Goal: Transaction & Acquisition: Download file/media

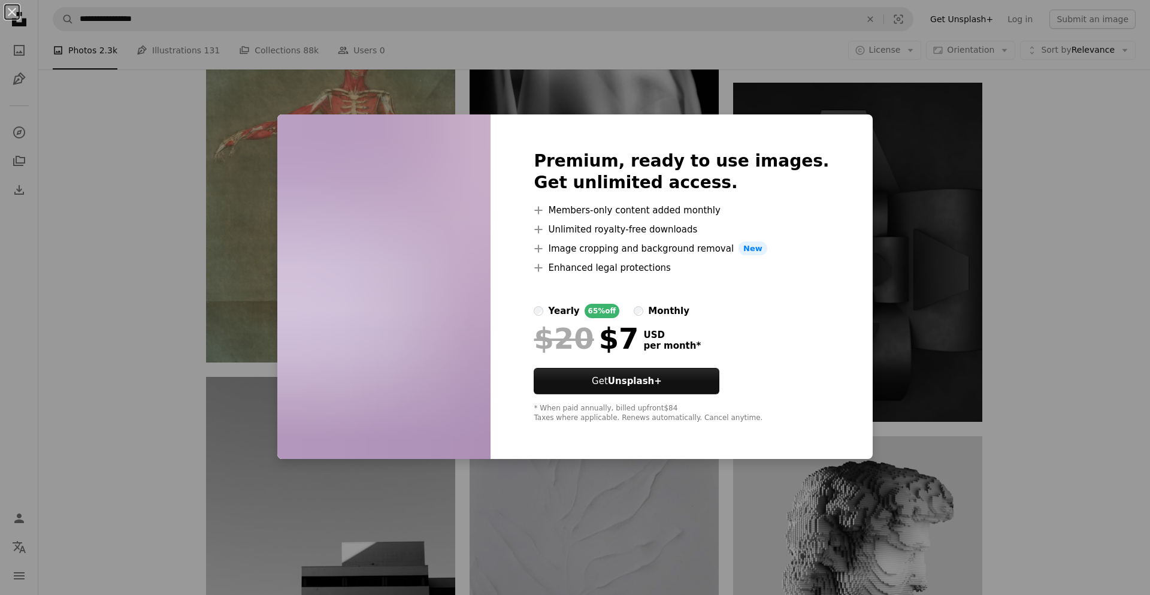
scroll to position [67988, 0]
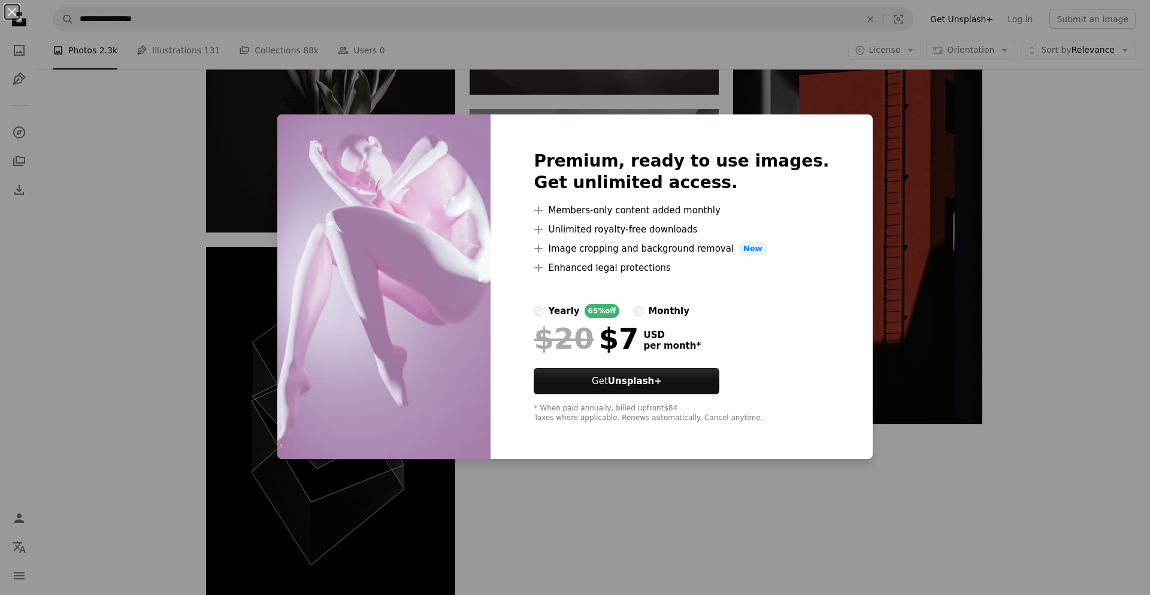
click at [925, 202] on div "An X shape Premium, ready to use images. Get unlimited access. A plus sign Memb…" at bounding box center [575, 297] width 1150 height 595
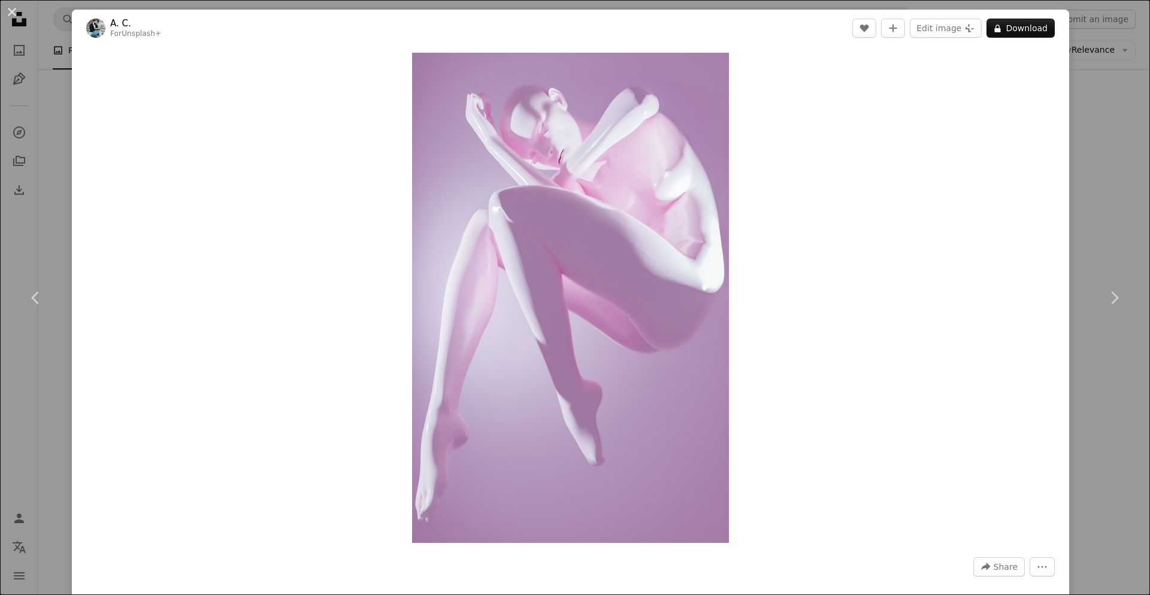
click at [45, 168] on div "An X shape Chevron left Chevron right A. C. For Unsplash+ A heart A plus sign E…" at bounding box center [575, 297] width 1150 height 595
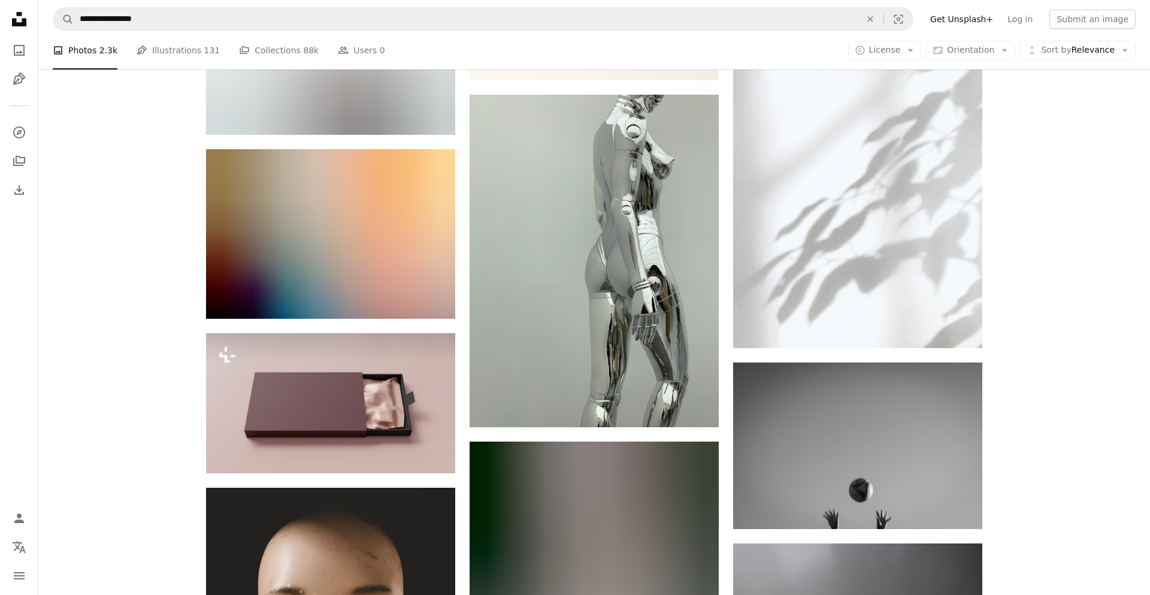
scroll to position [101515, 0]
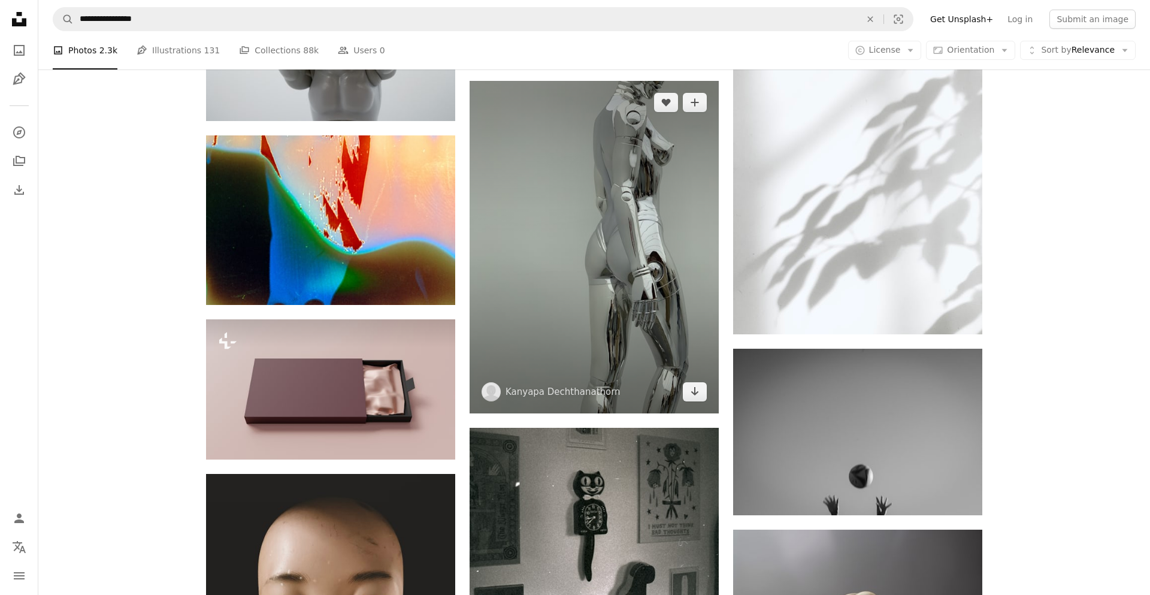
click at [667, 166] on img at bounding box center [594, 247] width 249 height 332
click at [601, 293] on img at bounding box center [594, 247] width 249 height 332
click at [693, 387] on icon "Arrow pointing down" at bounding box center [695, 391] width 10 height 14
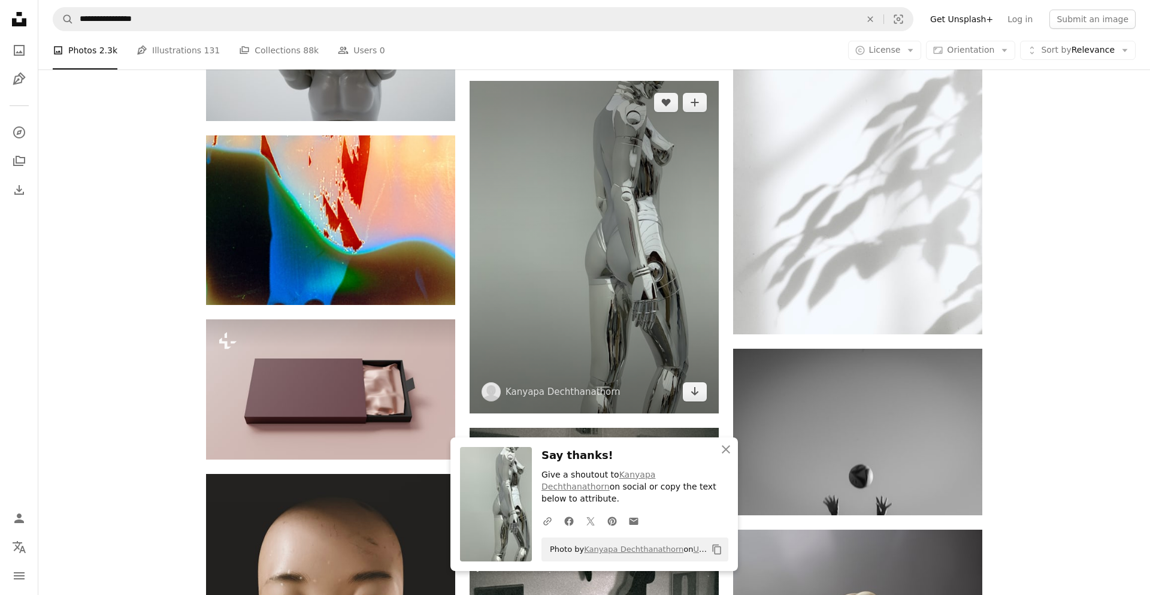
click at [628, 255] on img at bounding box center [594, 247] width 249 height 332
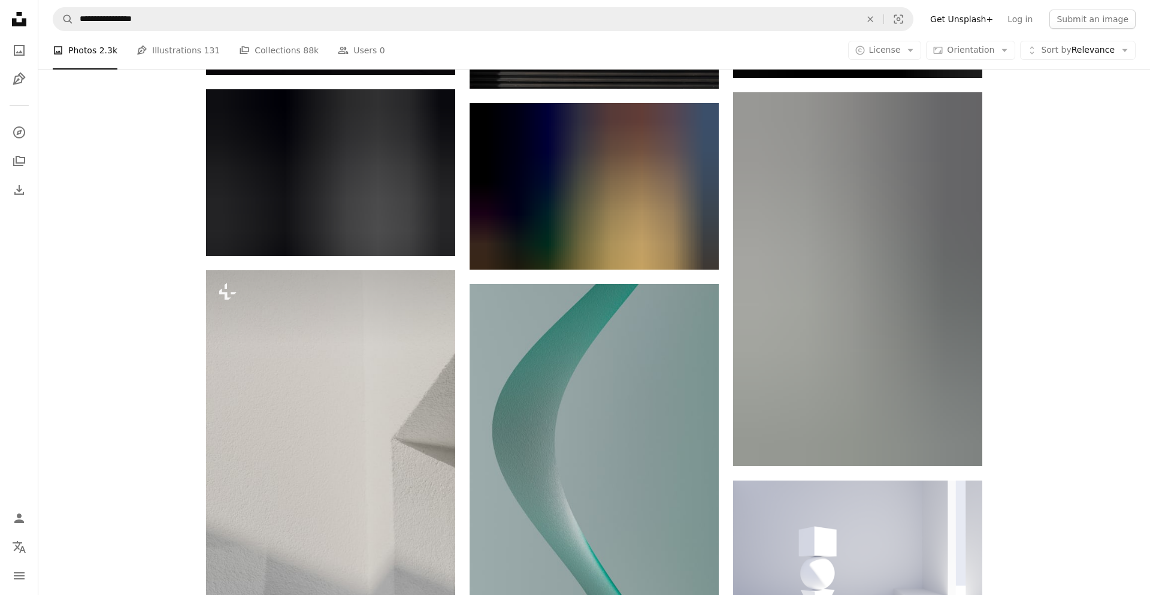
scroll to position [103473, 0]
